Goal: Transaction & Acquisition: Download file/media

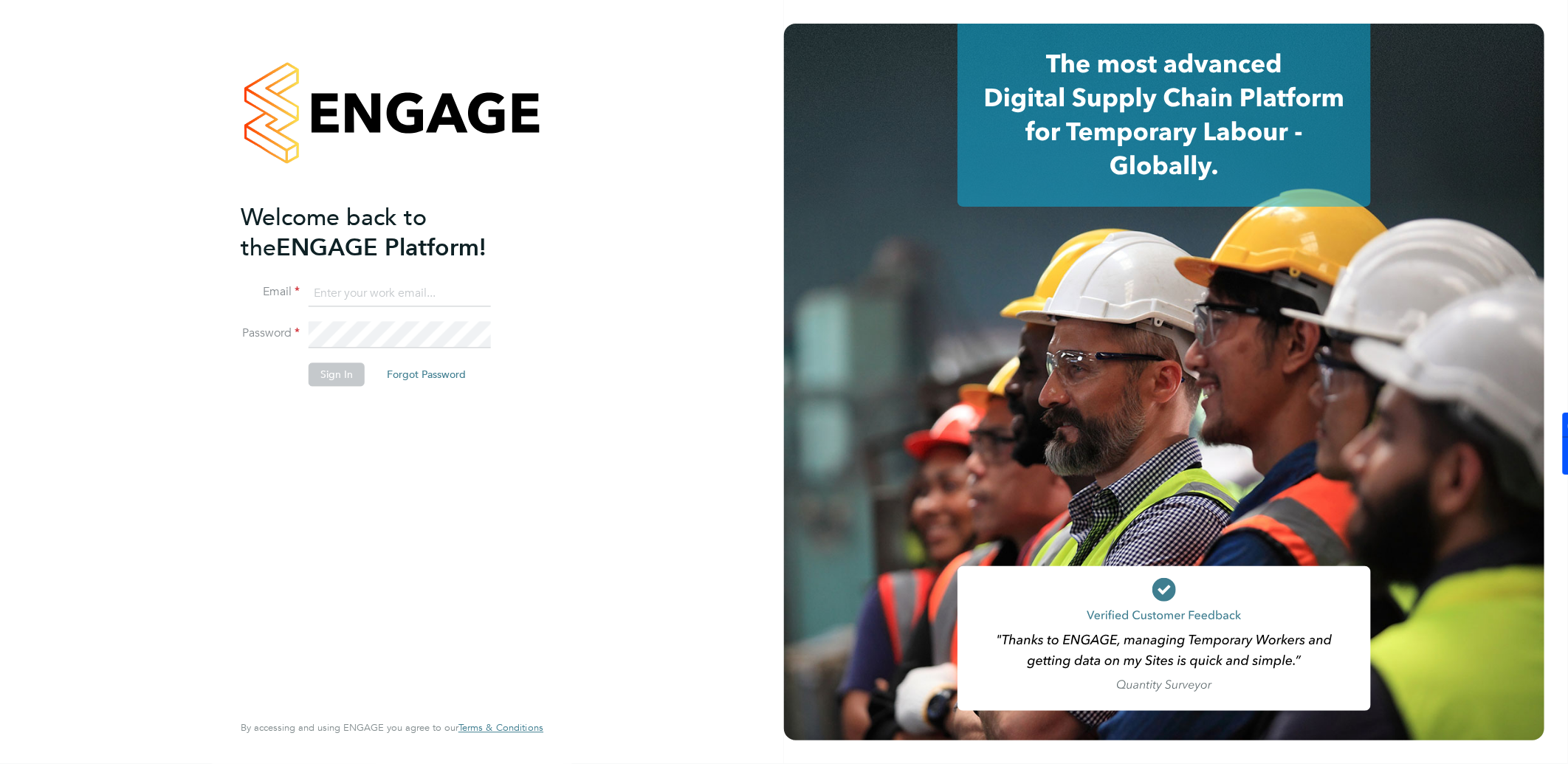
type input "william.heath@ganymedesolutions.co.uk"
click at [349, 379] on button "Sign In" at bounding box center [336, 375] width 56 height 24
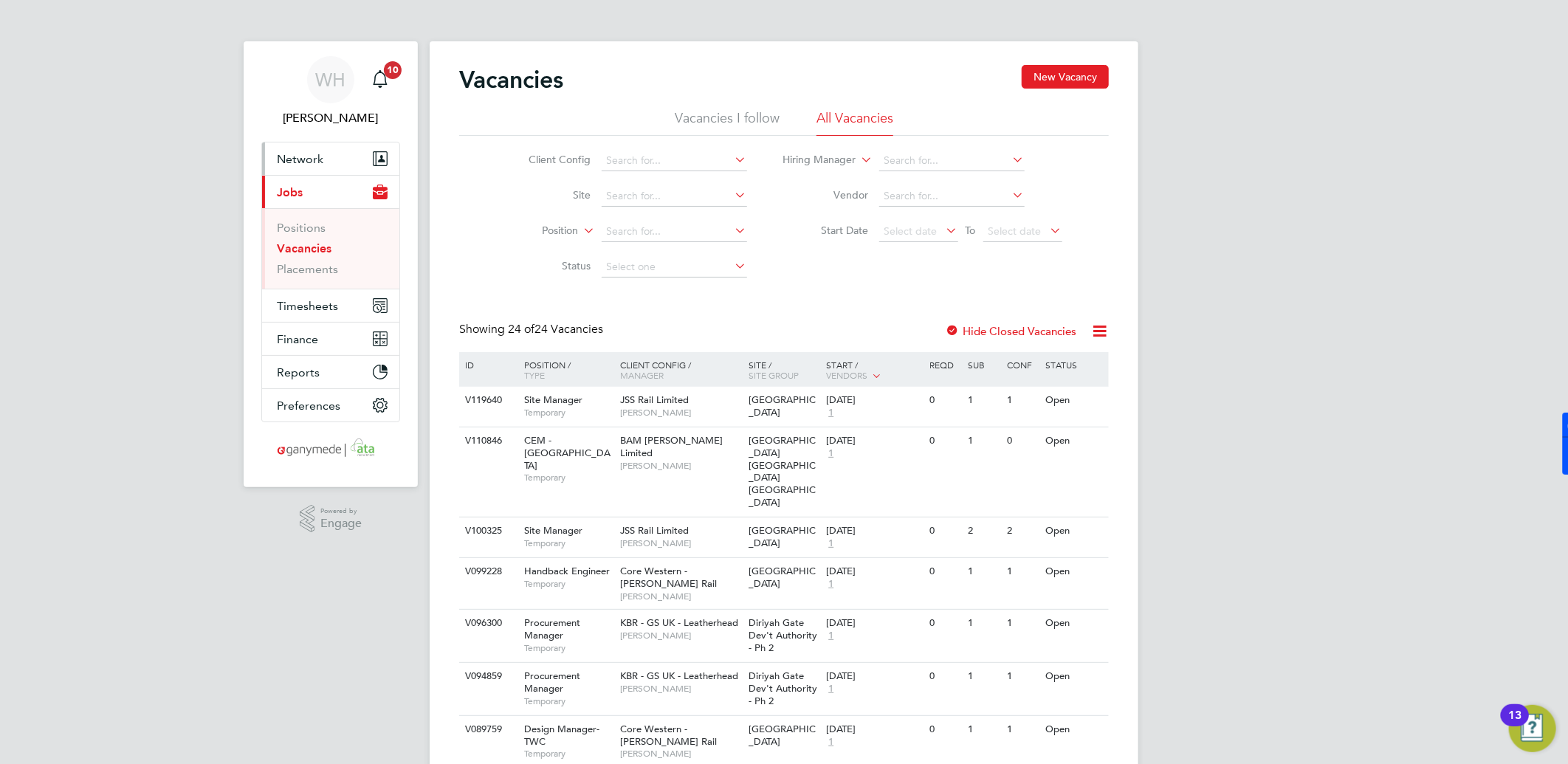
click at [316, 147] on button "Network" at bounding box center [330, 159] width 137 height 33
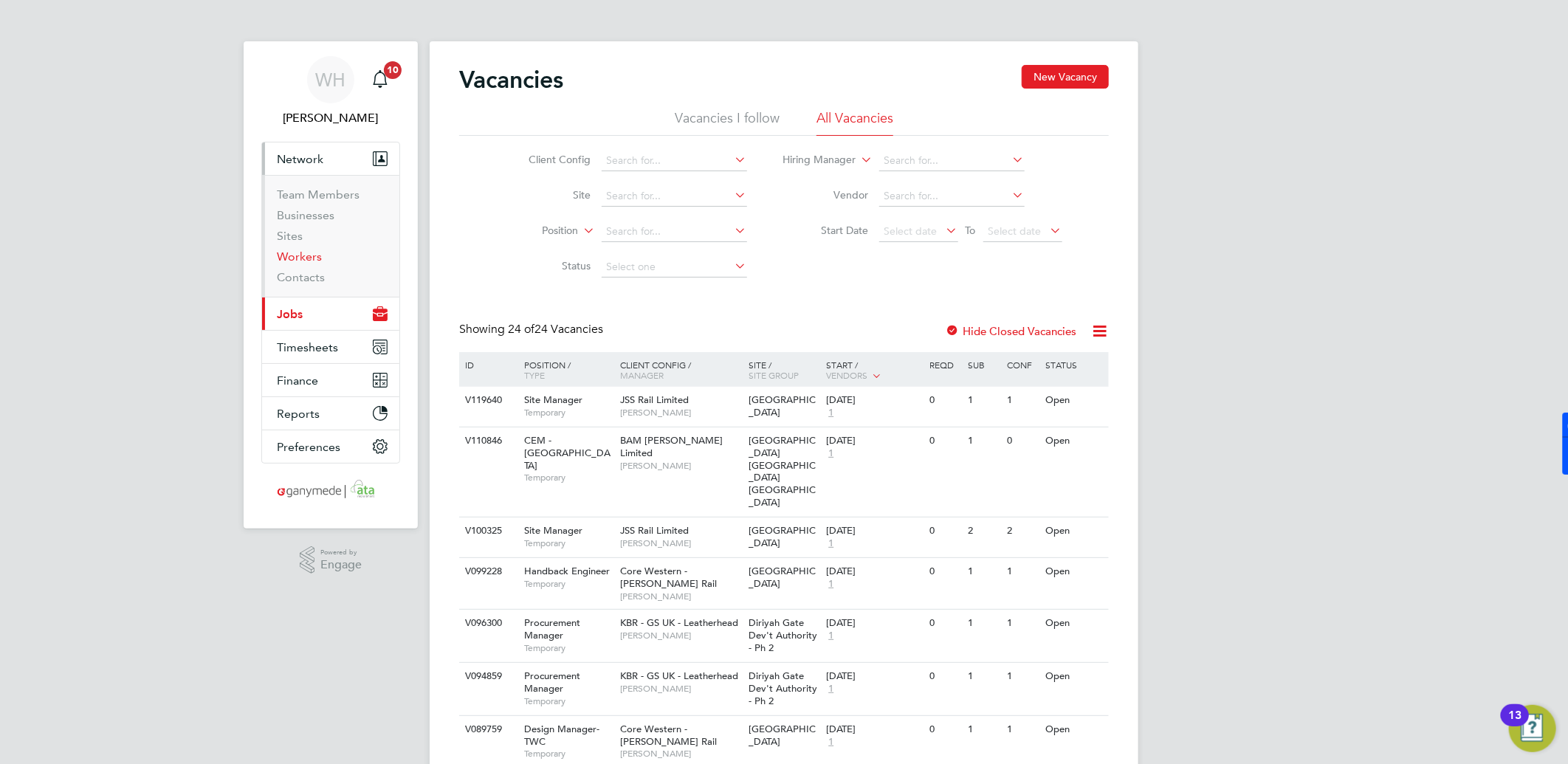
click at [306, 254] on link "Workers" at bounding box center [299, 256] width 45 height 14
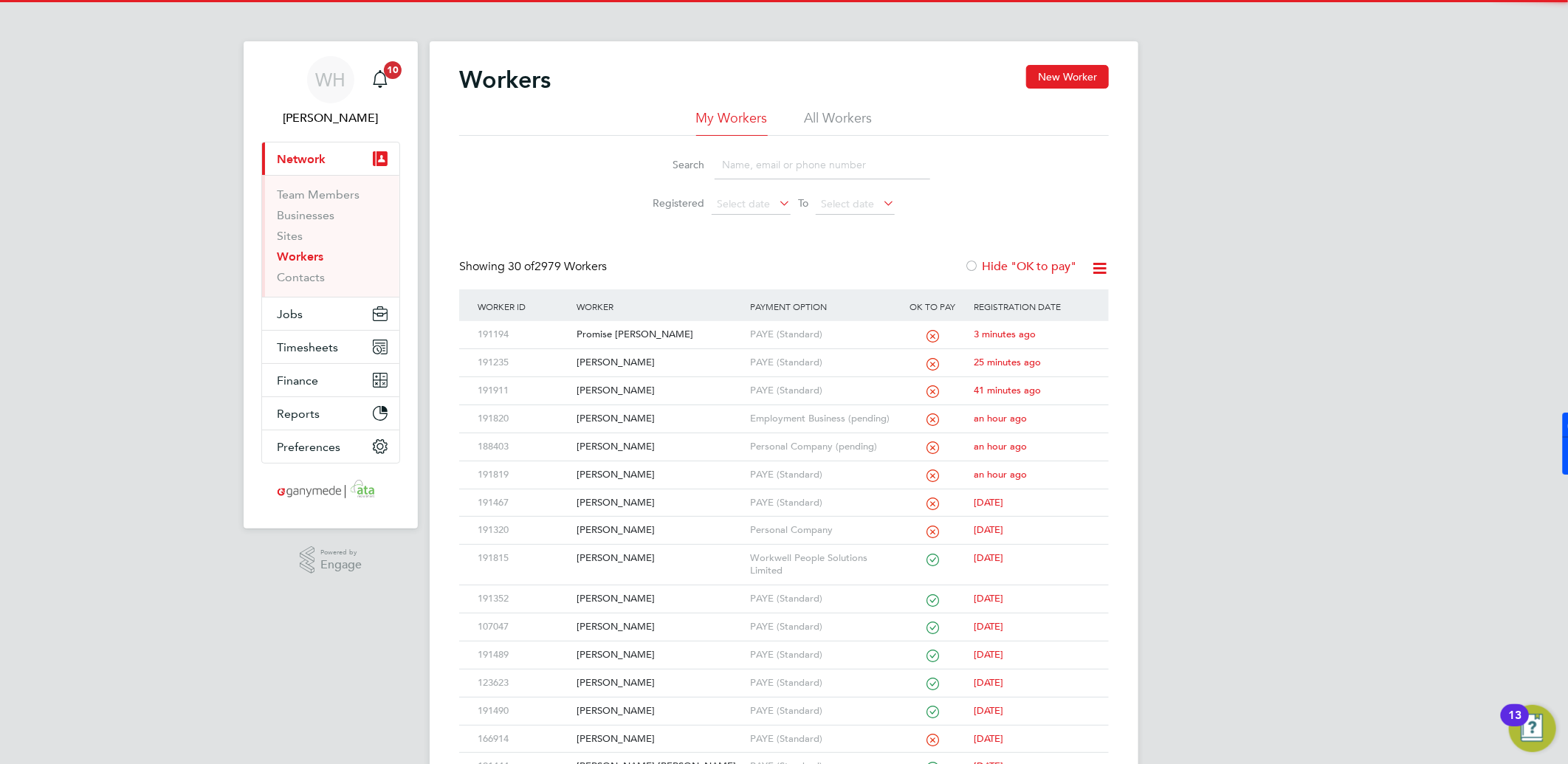
click at [725, 166] on input at bounding box center [822, 165] width 216 height 28
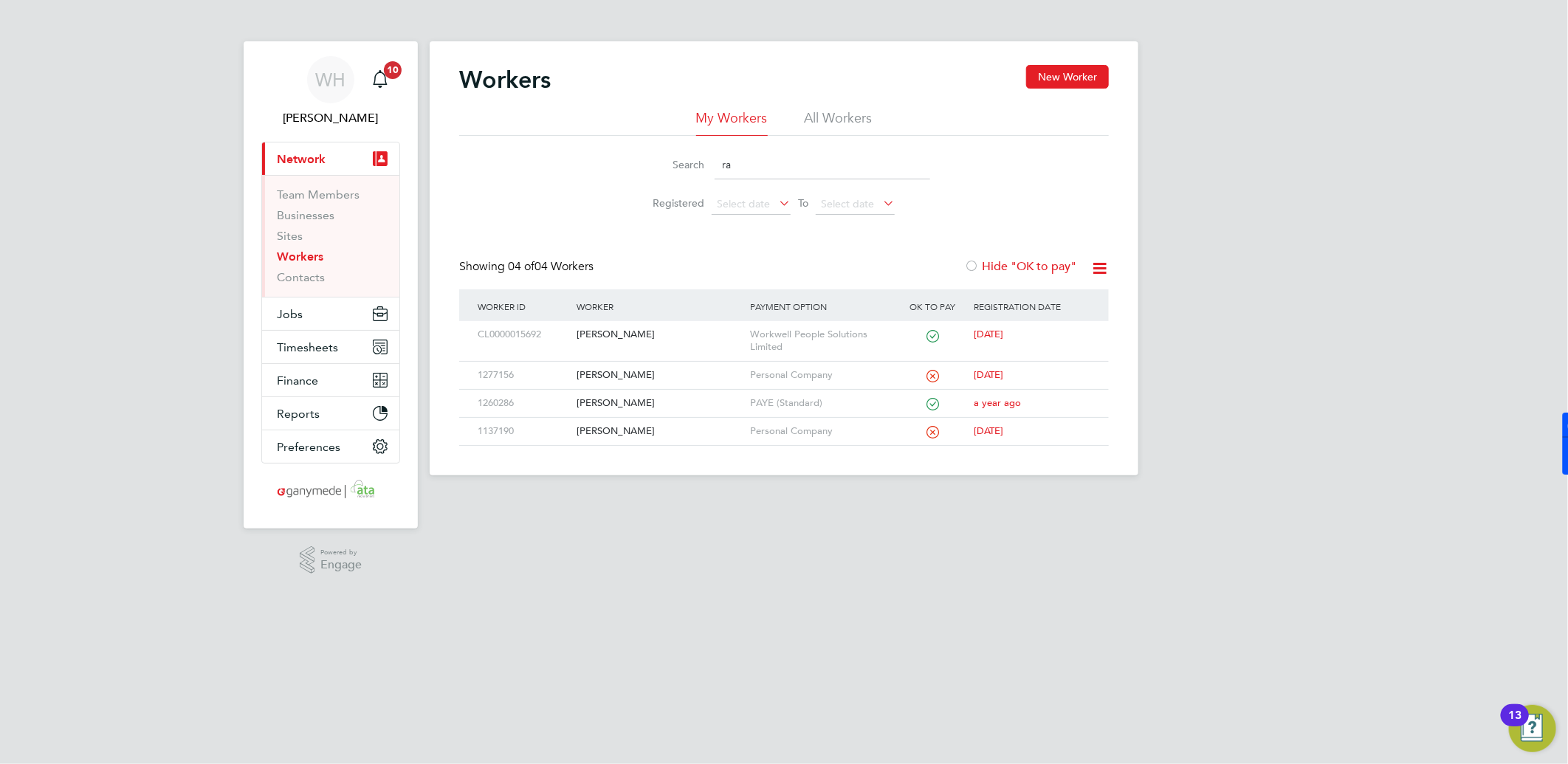
type input "r"
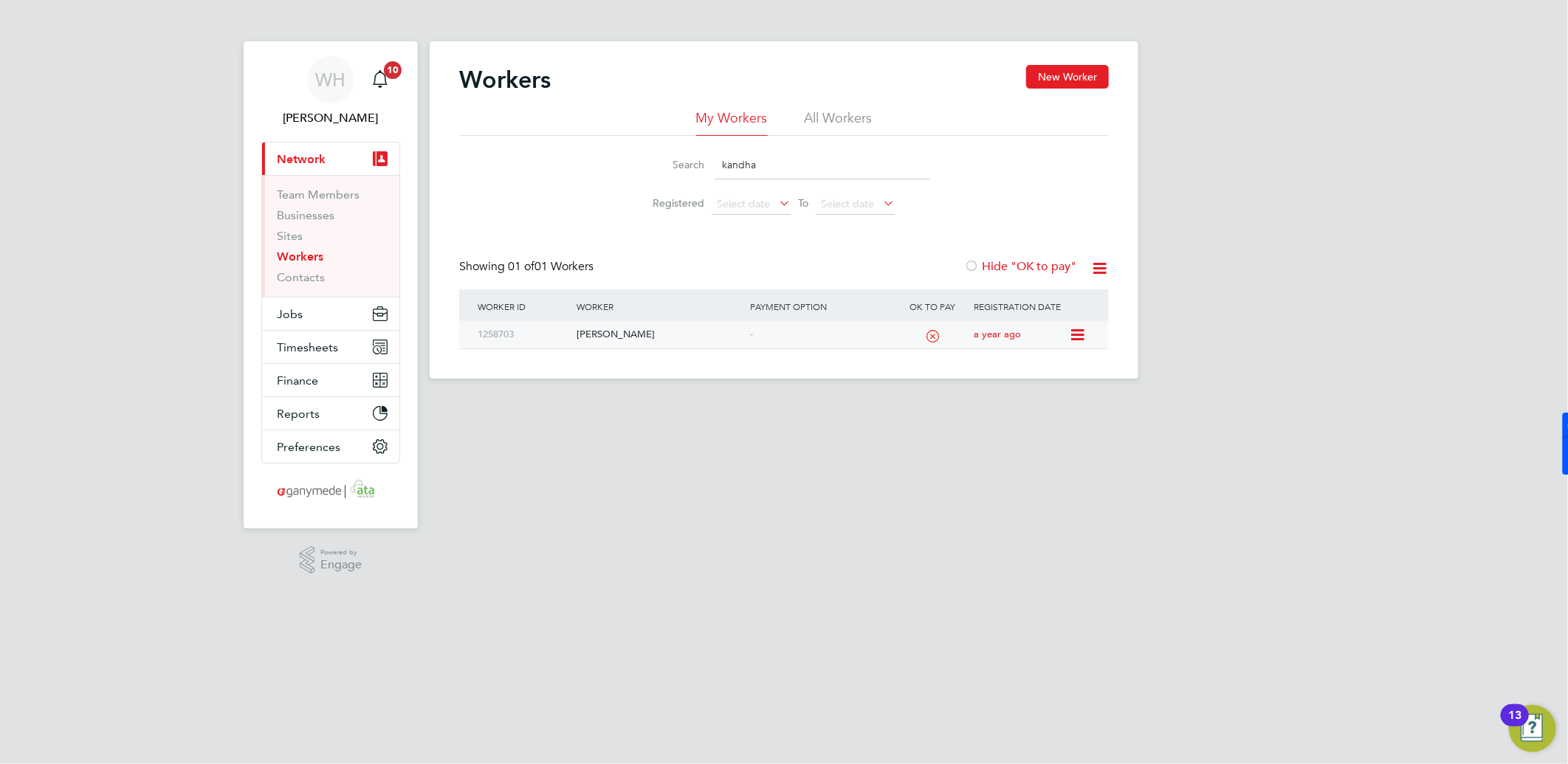
type input "kandha"
click at [557, 337] on div "1258703" at bounding box center [523, 335] width 99 height 27
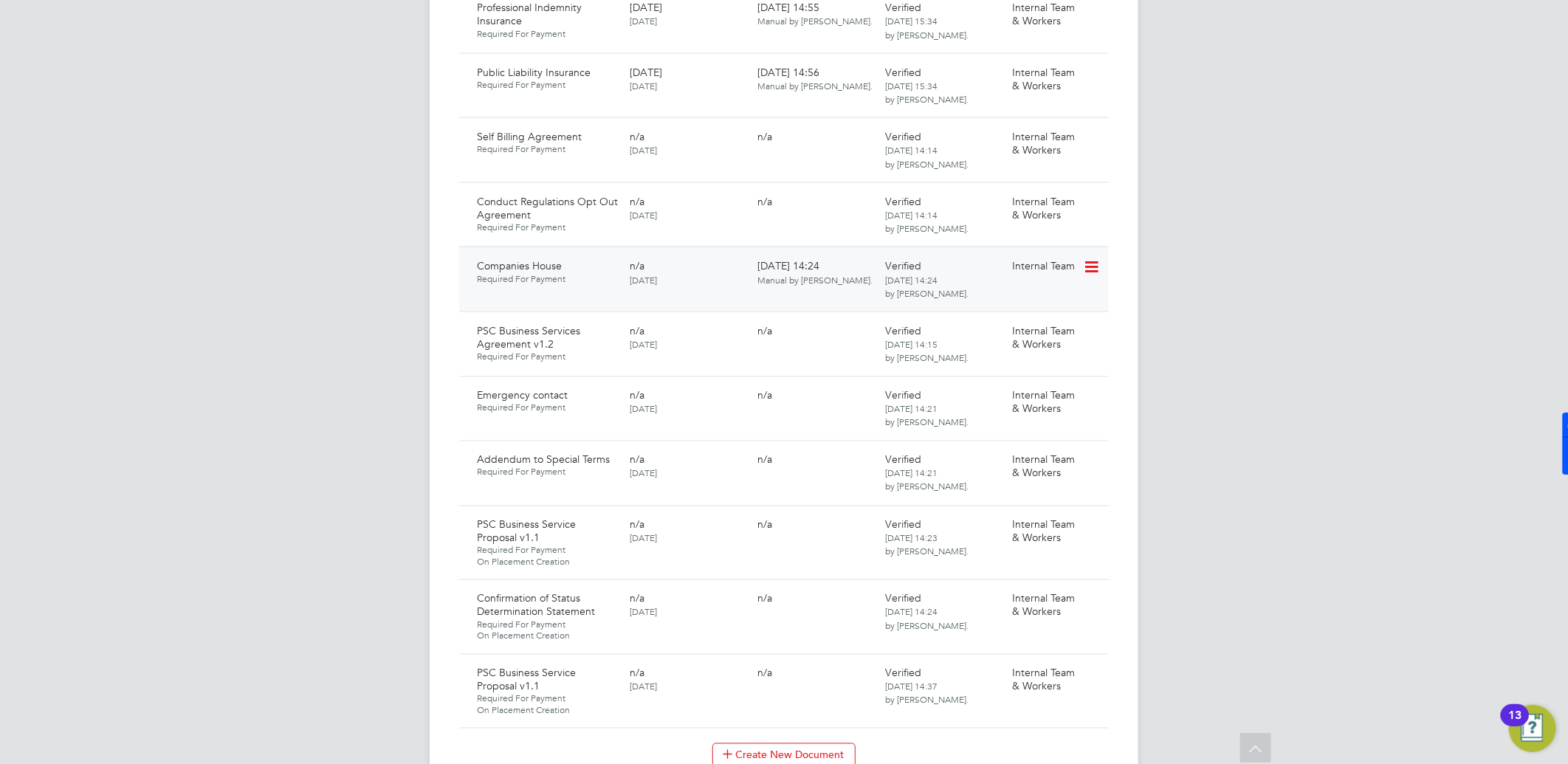
scroll to position [1477, 0]
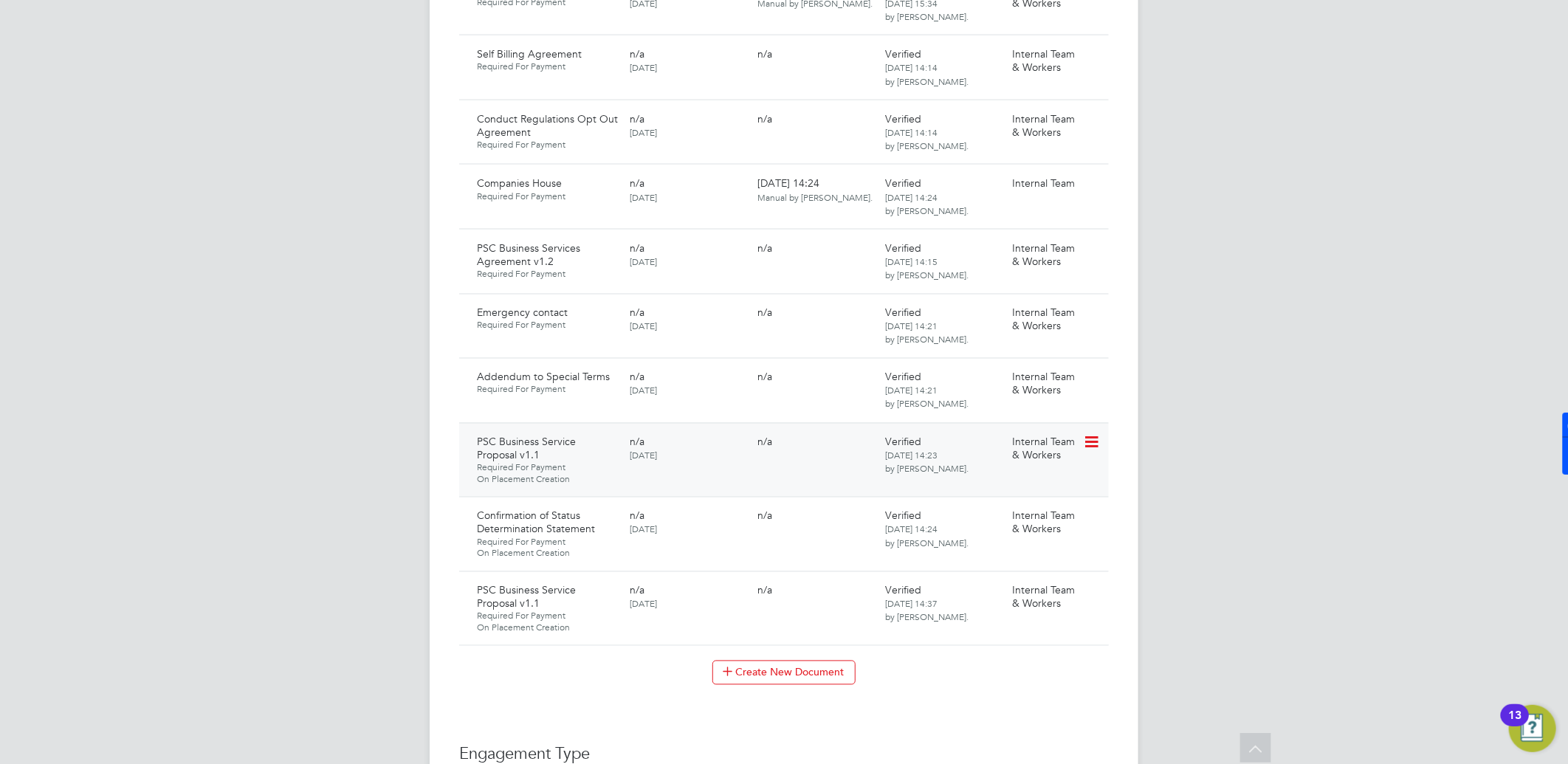
click at [1096, 452] on icon at bounding box center [1090, 442] width 15 height 17
click at [993, 592] on li "Download Document" at bounding box center [1025, 591] width 147 height 21
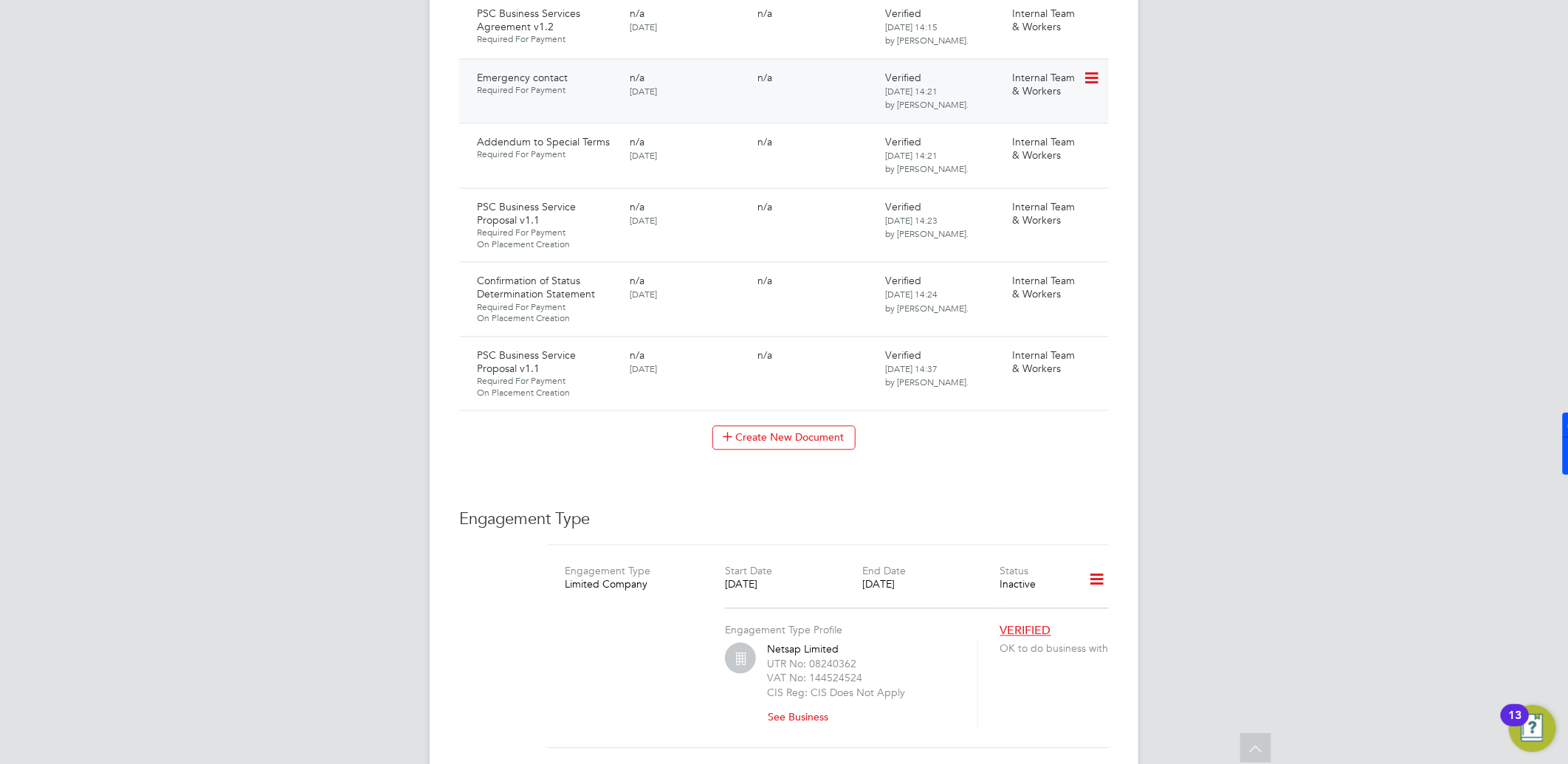
scroll to position [1722, 0]
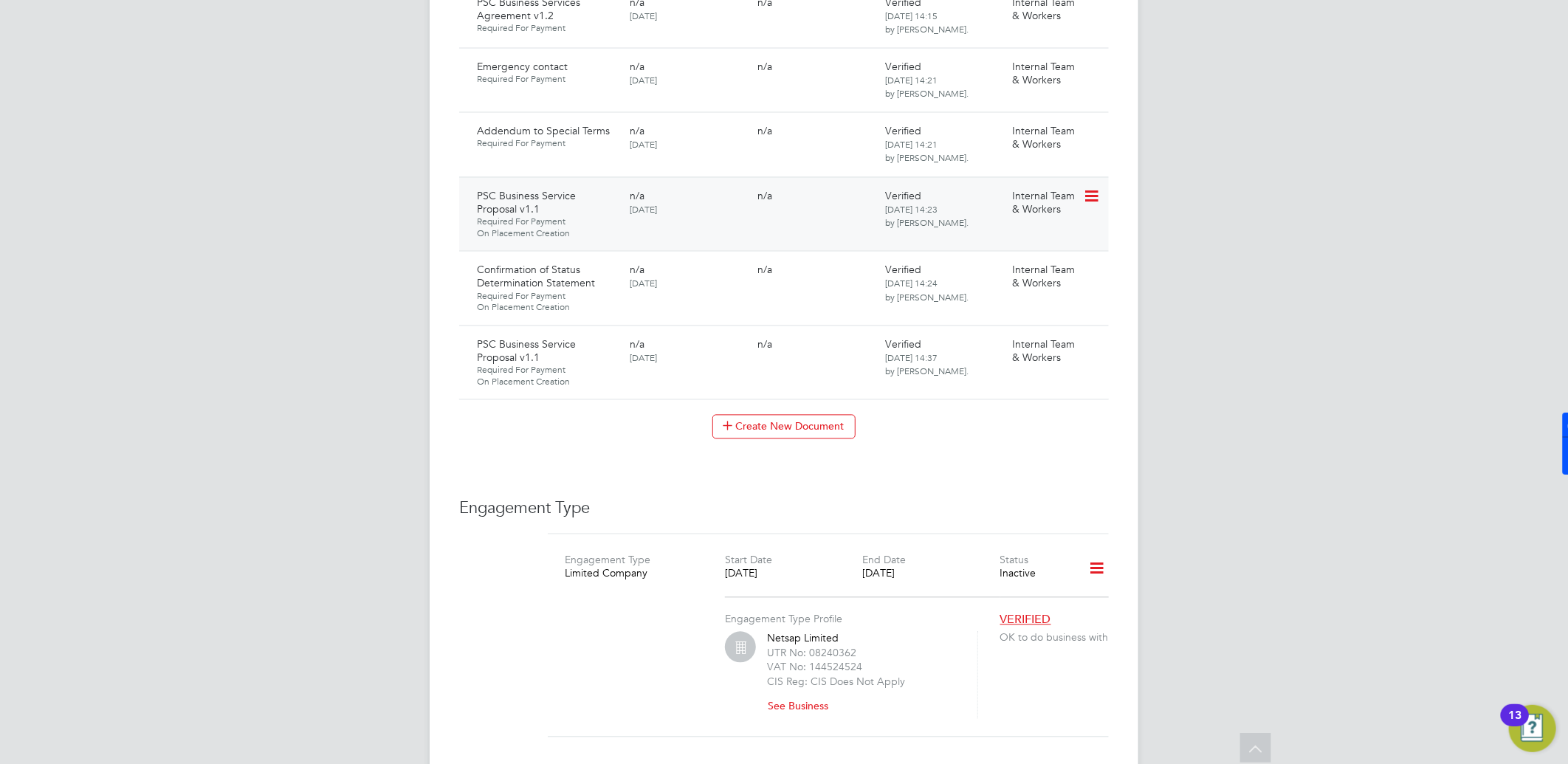
click at [1097, 206] on icon at bounding box center [1090, 197] width 15 height 17
click at [996, 344] on li "Download Document" at bounding box center [1025, 345] width 147 height 21
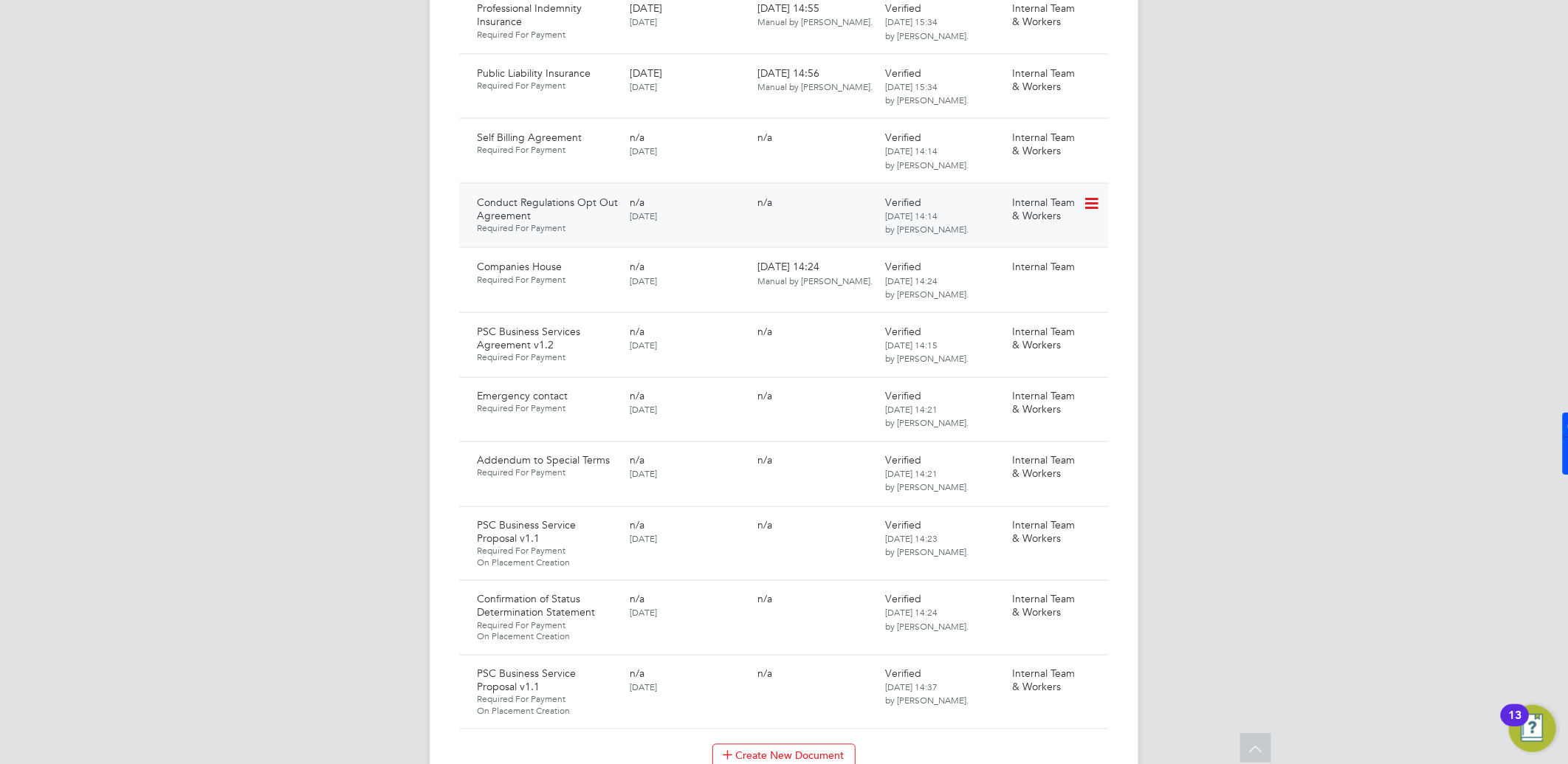
scroll to position [1393, 0]
click at [1092, 341] on icon at bounding box center [1090, 331] width 15 height 17
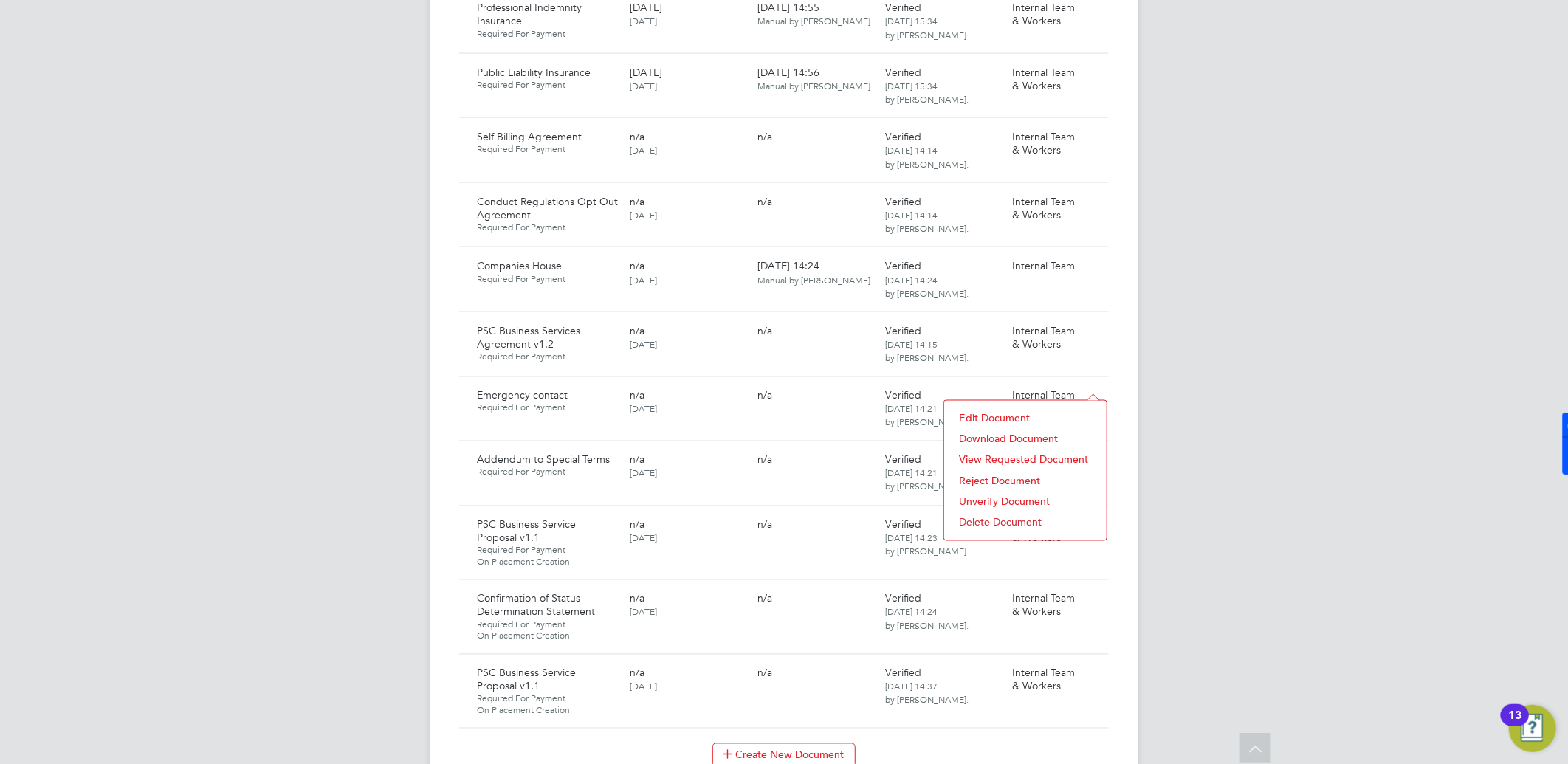
click at [1010, 437] on li "Download Document" at bounding box center [1025, 439] width 147 height 21
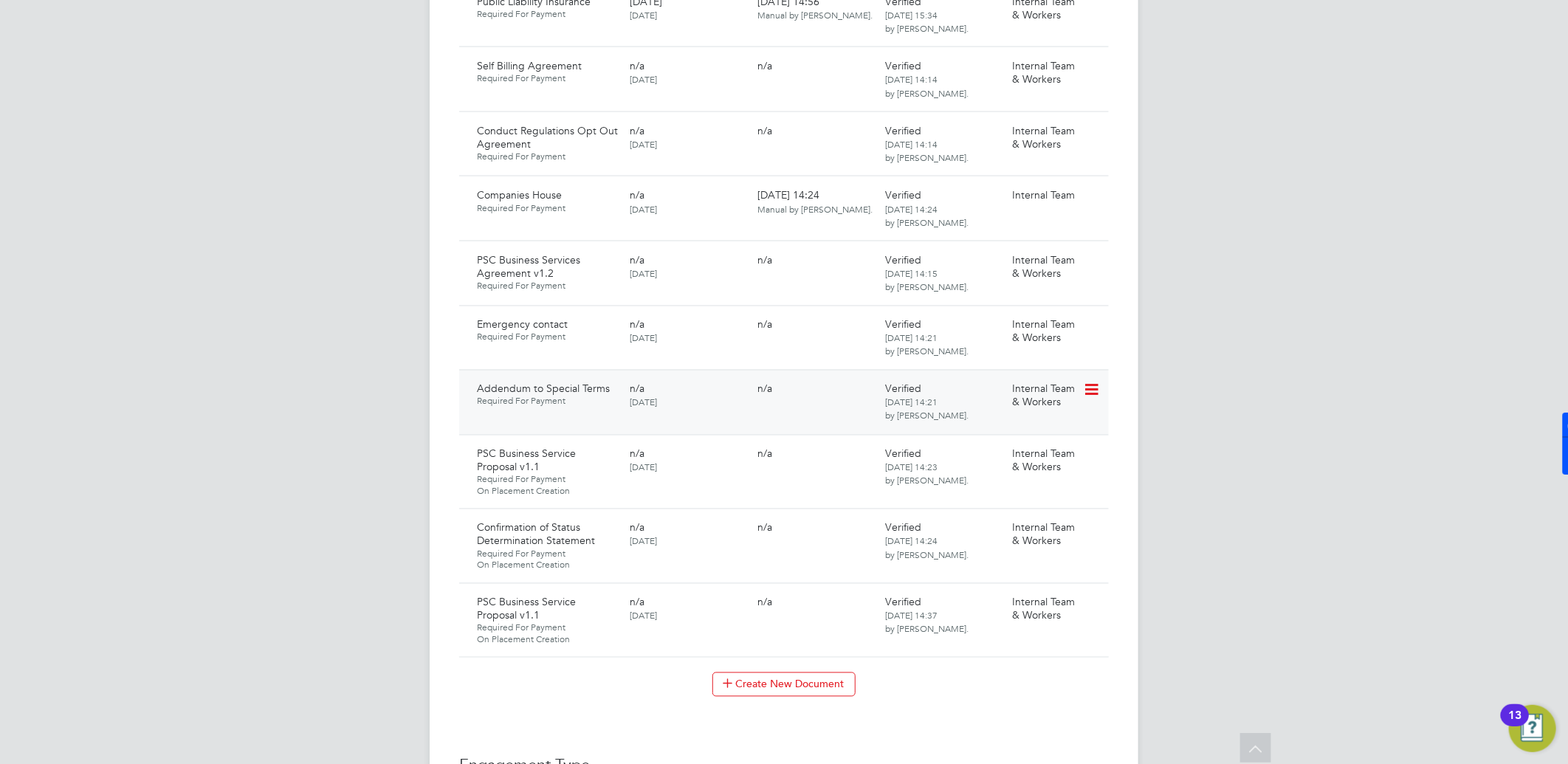
scroll to position [1558, 0]
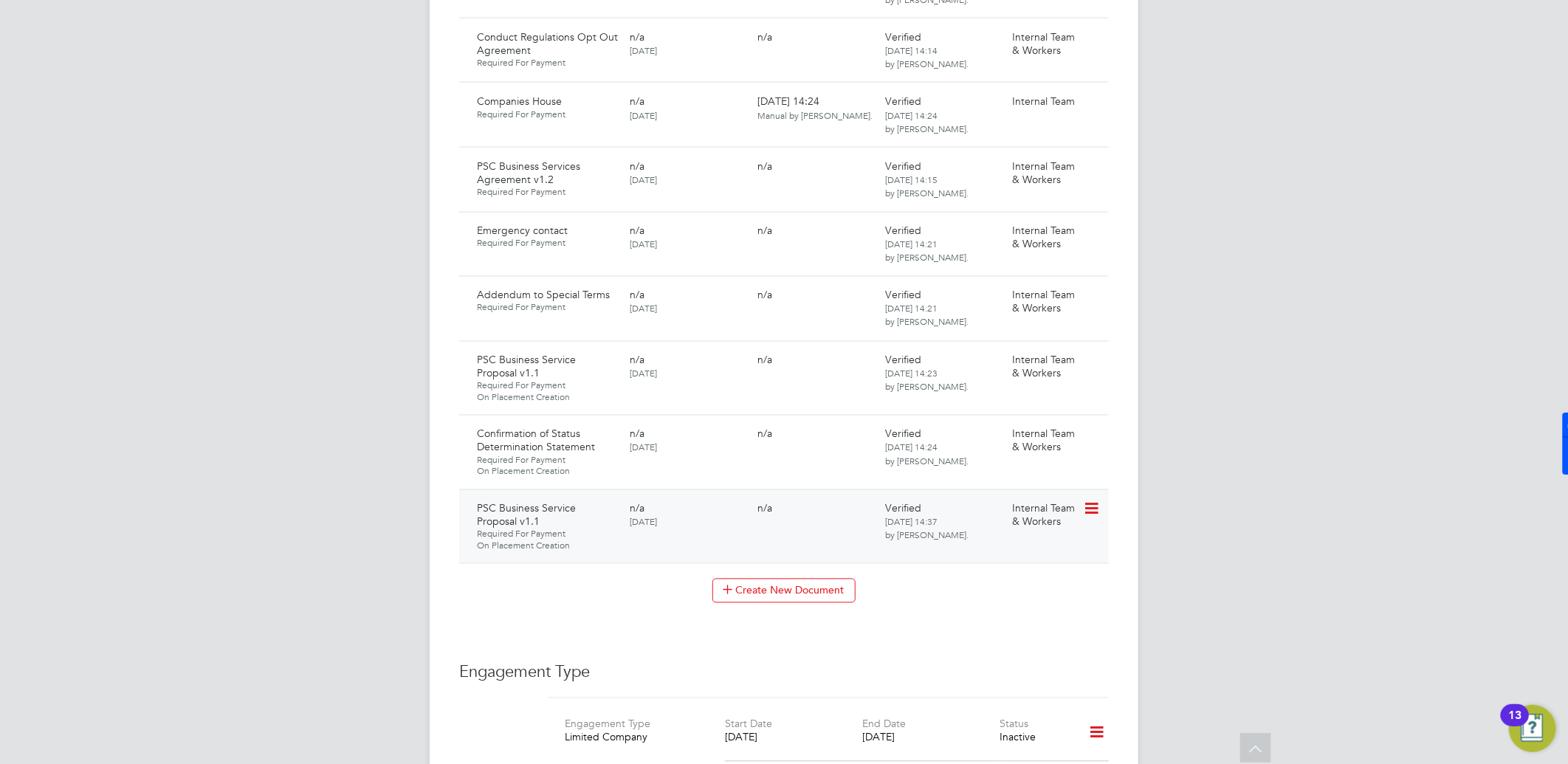
click at [1092, 518] on icon at bounding box center [1090, 509] width 15 height 17
click at [991, 664] on li "Download Document" at bounding box center [1025, 665] width 147 height 21
